Goal: Find contact information: Find contact information

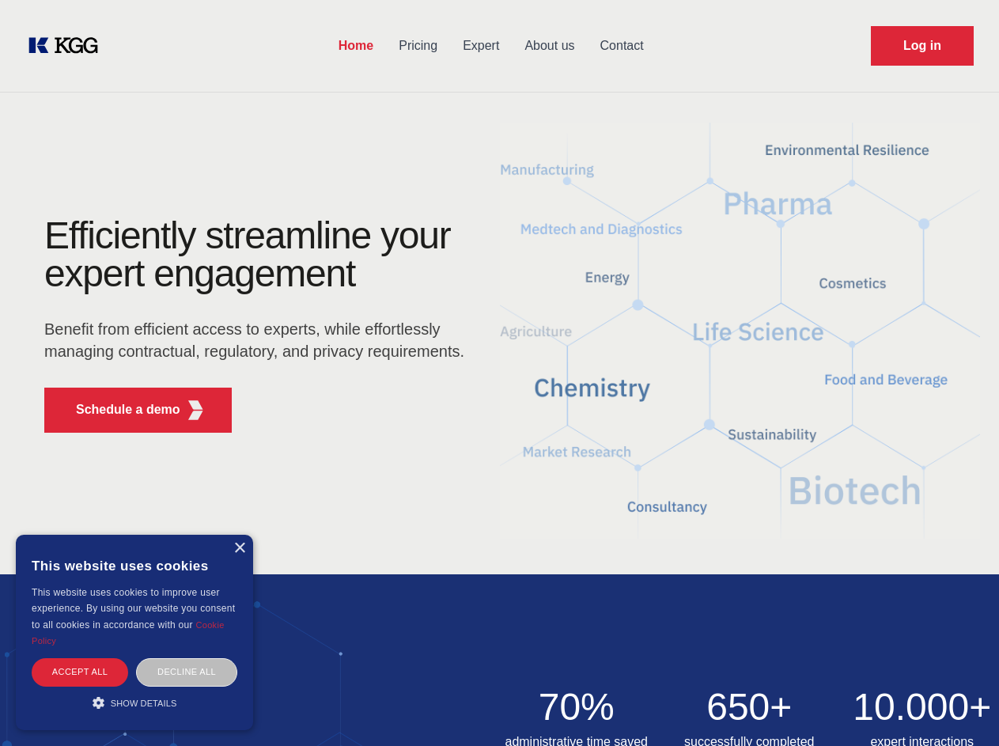
click at [499, 373] on div "Efficiently streamline your expert engagement Benefit from efficient access to …" at bounding box center [259, 331] width 481 height 229
click at [119, 410] on p "Schedule a demo" at bounding box center [128, 409] width 104 height 19
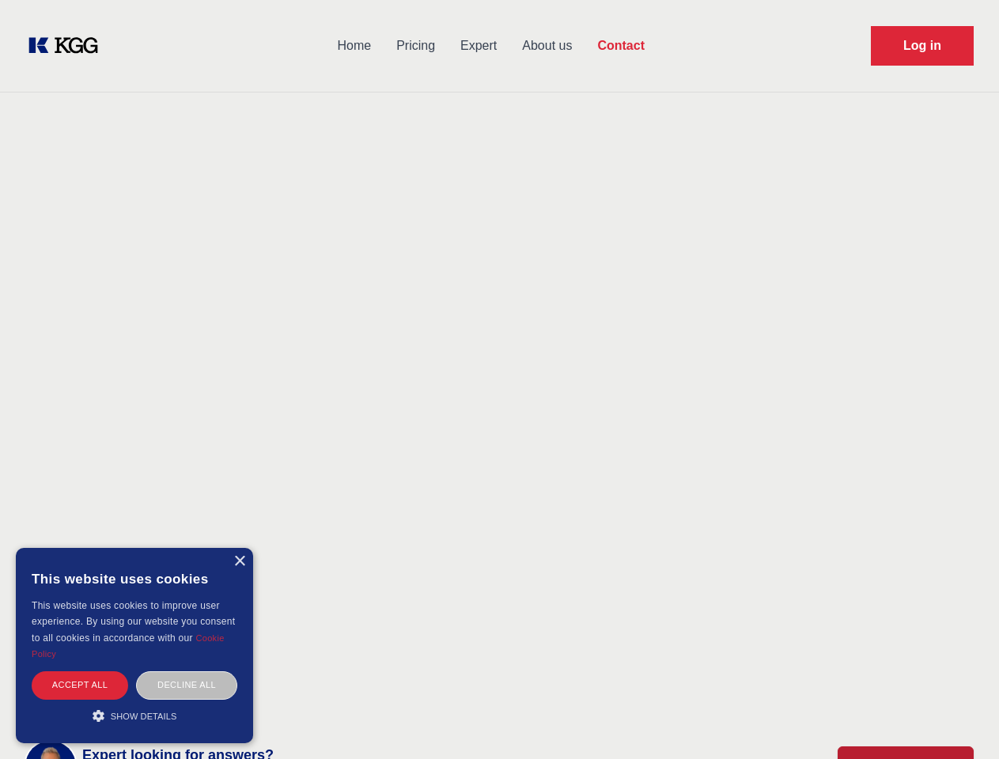
click at [239, 548] on div "× This website uses cookies This website uses cookies to improve user experienc…" at bounding box center [134, 645] width 237 height 195
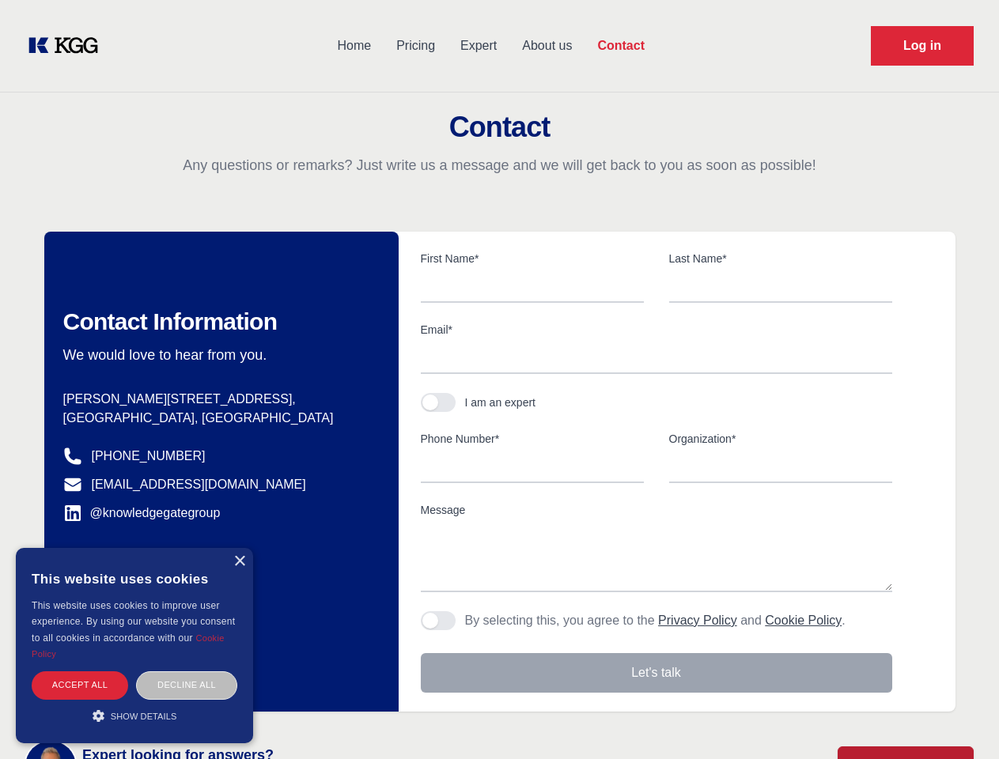
click at [80, 672] on div "Accept all" at bounding box center [80, 686] width 97 height 28
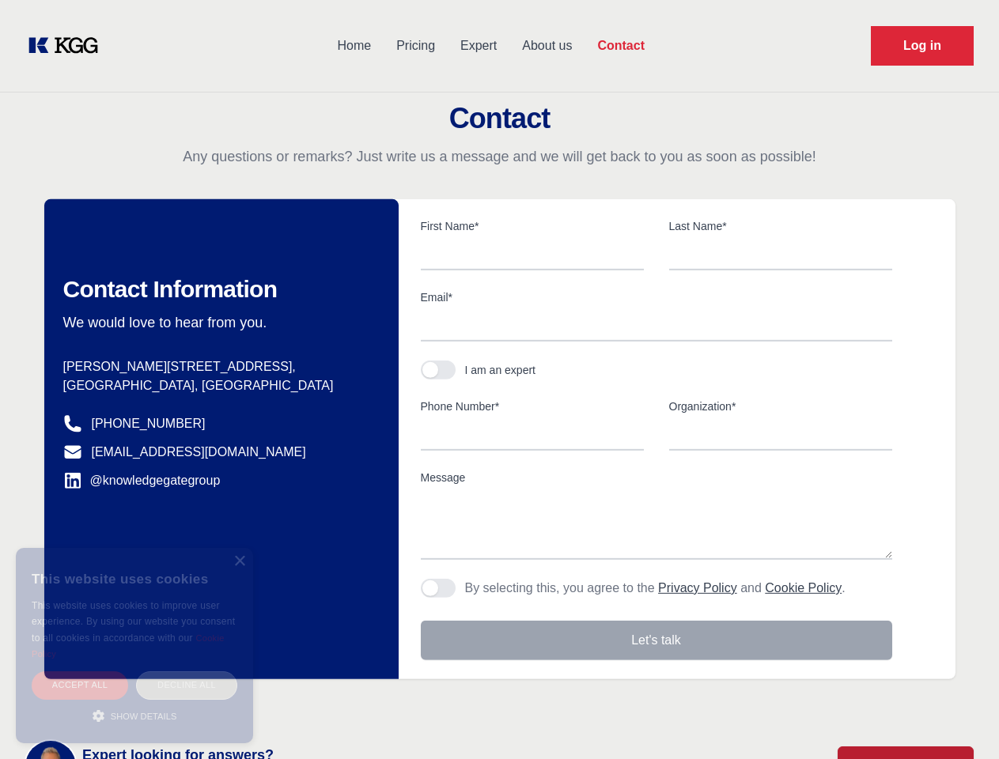
click at [187, 672] on div "Decline all" at bounding box center [186, 686] width 101 height 28
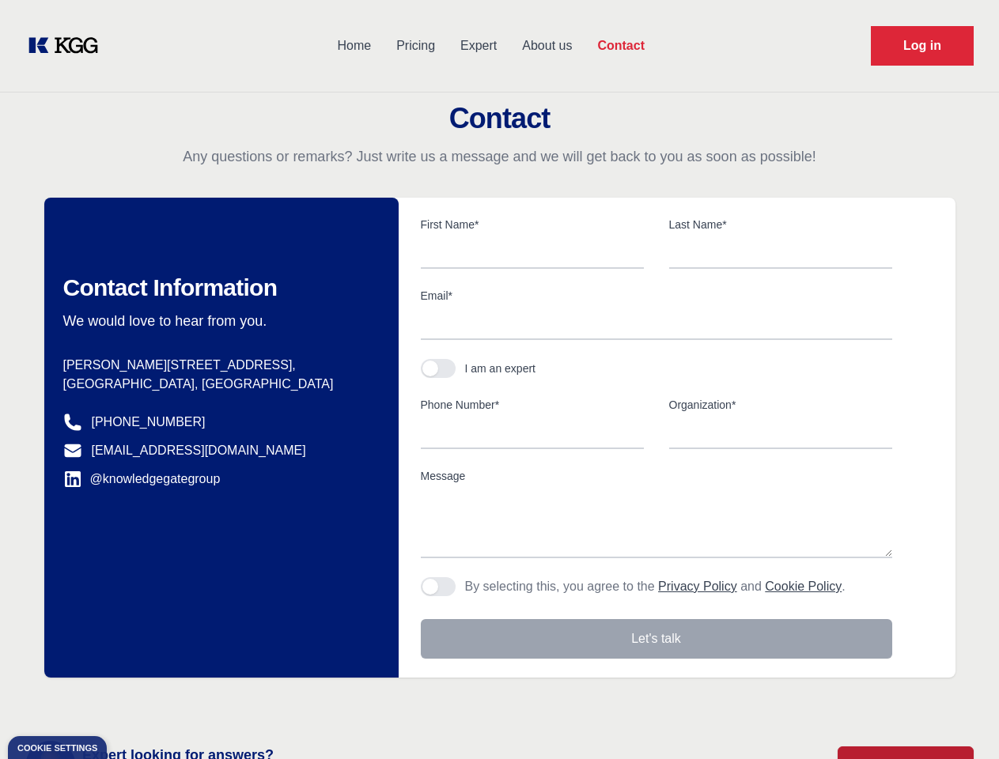
click at [134, 702] on main "Contact Any questions or remarks? Just write us a message and we will get back …" at bounding box center [499, 411] width 999 height 823
